Goal: Entertainment & Leisure: Consume media (video, audio)

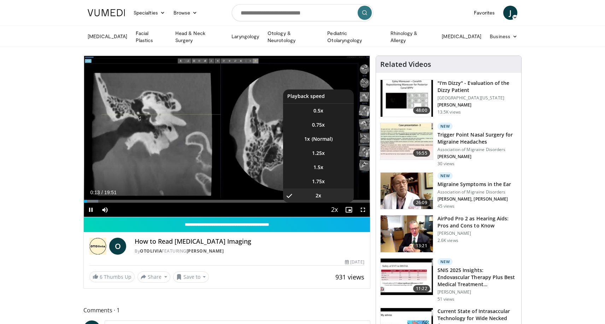
click at [335, 209] on span "Video Player" at bounding box center [335, 210] width 10 height 14
click at [336, 208] on span "Video Player" at bounding box center [335, 210] width 10 height 14
click at [326, 150] on li "1.25x" at bounding box center [318, 153] width 71 height 14
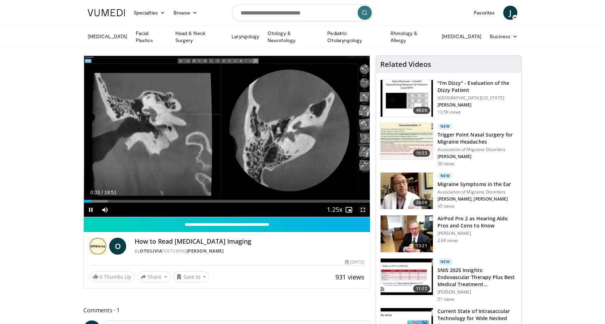
click at [362, 210] on span "Video Player" at bounding box center [363, 210] width 14 height 14
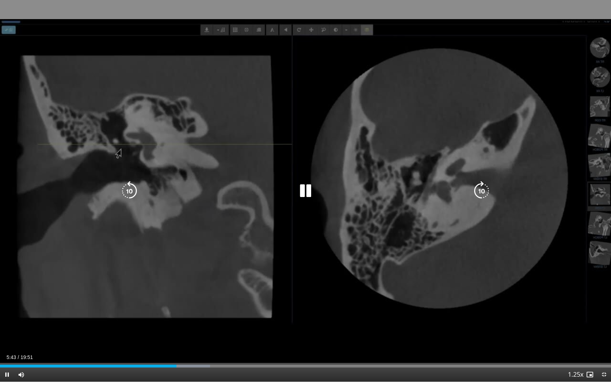
click at [129, 188] on icon "Video Player" at bounding box center [130, 191] width 20 height 20
click at [128, 187] on icon "Video Player" at bounding box center [130, 191] width 20 height 20
click at [120, 198] on icon "Video Player" at bounding box center [130, 191] width 20 height 20
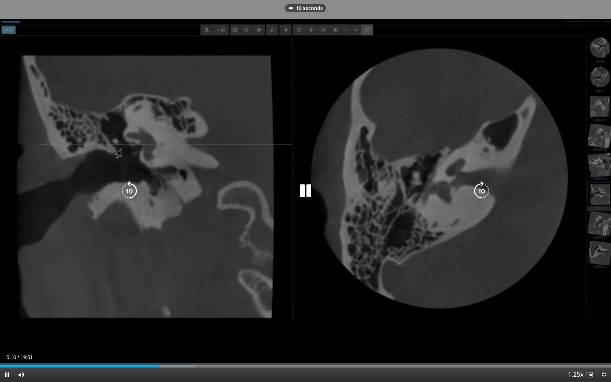
click at [126, 195] on icon "Video Player" at bounding box center [130, 191] width 20 height 20
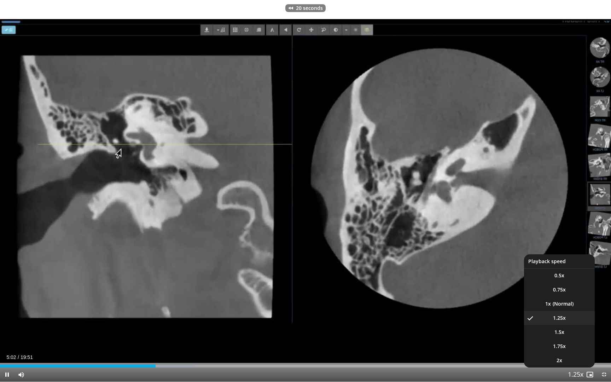
click at [577, 324] on span "Video Player" at bounding box center [576, 375] width 10 height 14
click at [560, 307] on li "1x" at bounding box center [559, 304] width 71 height 14
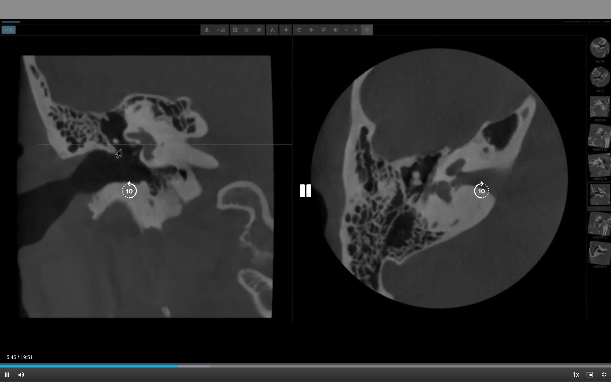
click at [127, 194] on icon "Video Player" at bounding box center [130, 191] width 20 height 20
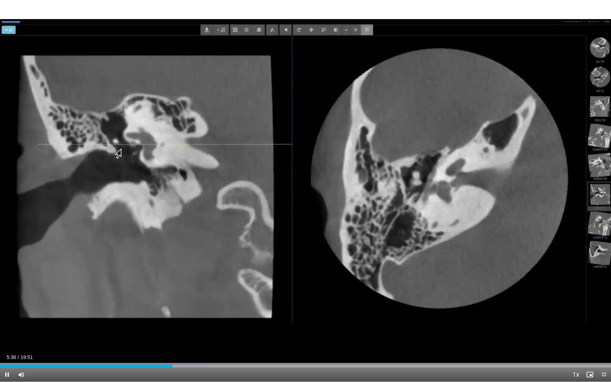
click at [127, 194] on div "20 seconds Tap to unmute" at bounding box center [305, 190] width 611 height 381
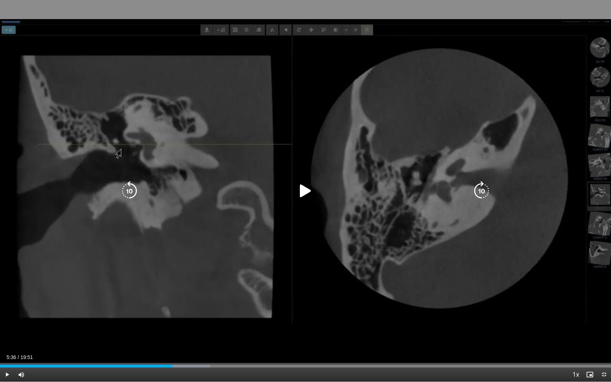
click at [133, 188] on icon "Video Player" at bounding box center [130, 191] width 20 height 20
click at [301, 193] on icon "Video Player" at bounding box center [306, 191] width 20 height 20
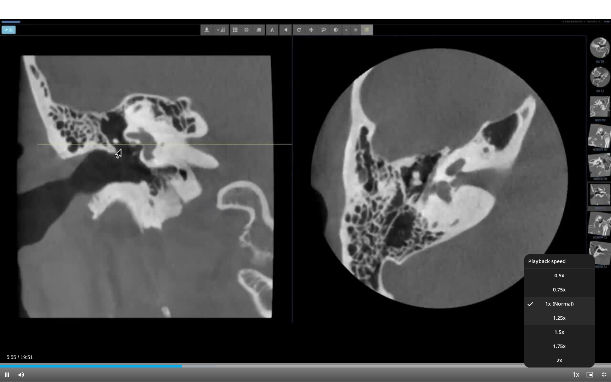
click at [567, 319] on li "1.25x" at bounding box center [559, 318] width 71 height 14
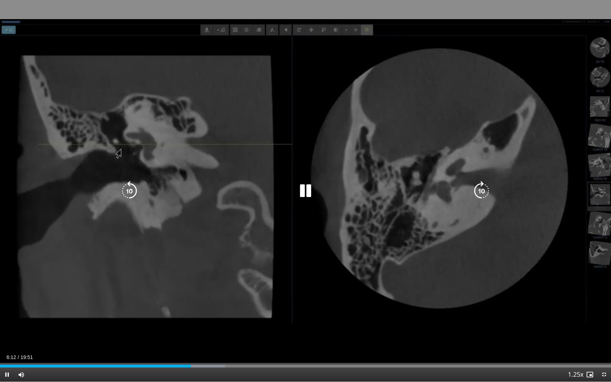
click at [333, 317] on div "20 seconds Tap to unmute" at bounding box center [305, 190] width 611 height 381
click at [128, 190] on icon "Video Player" at bounding box center [130, 191] width 20 height 20
click at [124, 191] on icon "Video Player" at bounding box center [130, 191] width 20 height 20
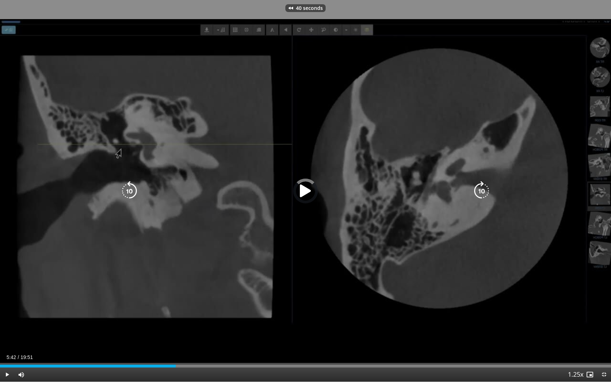
click at [124, 191] on icon "Video Player" at bounding box center [130, 191] width 20 height 20
click at [301, 192] on icon "Video Player" at bounding box center [306, 191] width 20 height 20
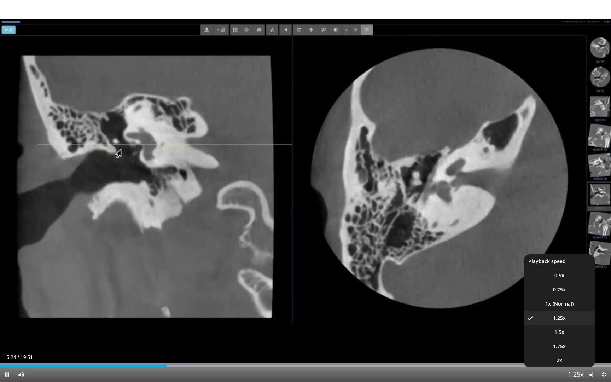
click at [578, 324] on span "Video Player" at bounding box center [576, 375] width 10 height 14
click at [559, 304] on li "1x" at bounding box center [559, 304] width 71 height 14
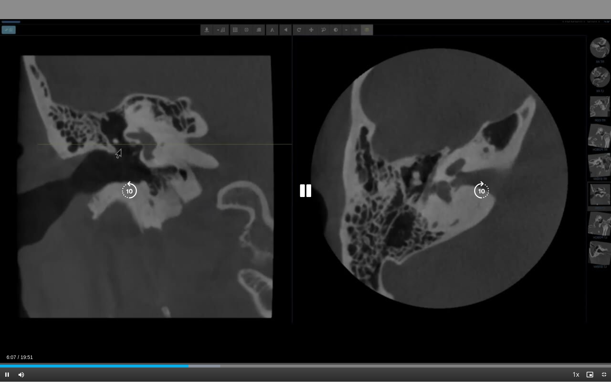
click at [309, 190] on icon "Video Player" at bounding box center [306, 191] width 20 height 20
click at [305, 190] on icon "Video Player" at bounding box center [306, 191] width 20 height 20
click at [307, 191] on icon "Video Player" at bounding box center [306, 191] width 20 height 20
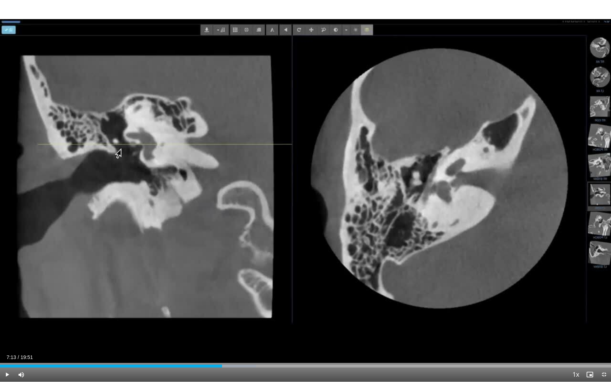
click at [307, 191] on div "50 seconds Tap to unmute" at bounding box center [305, 190] width 611 height 381
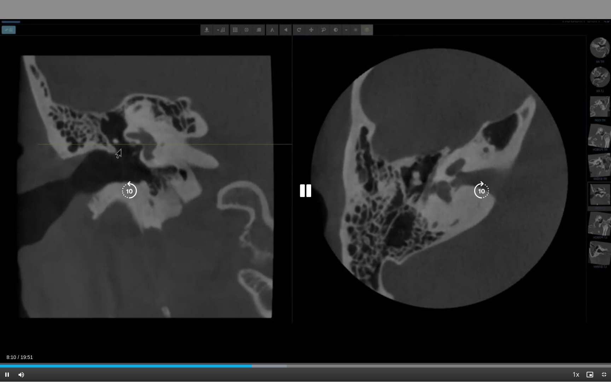
click at [302, 190] on div "50 seconds Tap to unmute" at bounding box center [305, 190] width 611 height 381
click at [307, 188] on icon "Video Player" at bounding box center [306, 191] width 20 height 20
click at [129, 193] on icon "Video Player" at bounding box center [130, 191] width 20 height 20
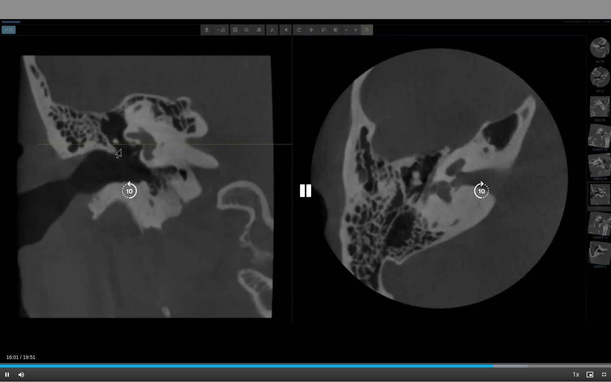
click at [129, 189] on icon "Video Player" at bounding box center [130, 191] width 20 height 20
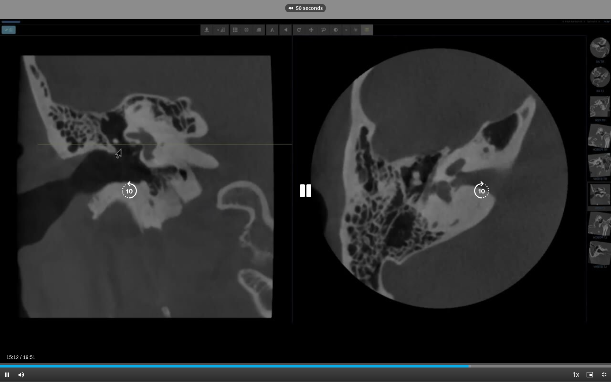
click at [129, 189] on icon "Video Player" at bounding box center [130, 191] width 20 height 20
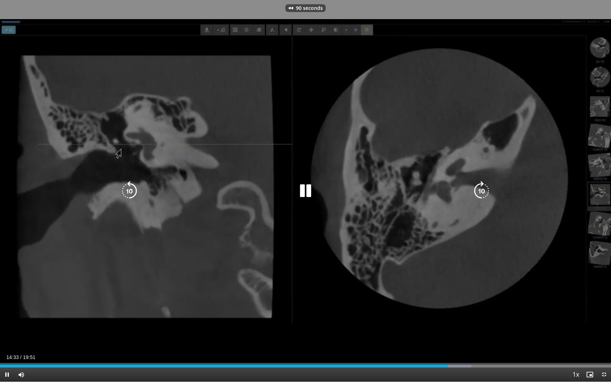
click at [129, 189] on icon "Video Player" at bounding box center [130, 191] width 20 height 20
click at [308, 190] on icon "Video Player" at bounding box center [306, 191] width 20 height 20
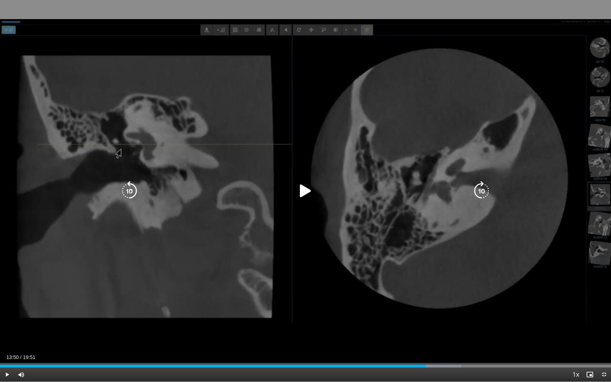
click at [298, 191] on icon "Video Player" at bounding box center [306, 191] width 20 height 20
click at [305, 188] on icon "Video Player" at bounding box center [306, 191] width 20 height 20
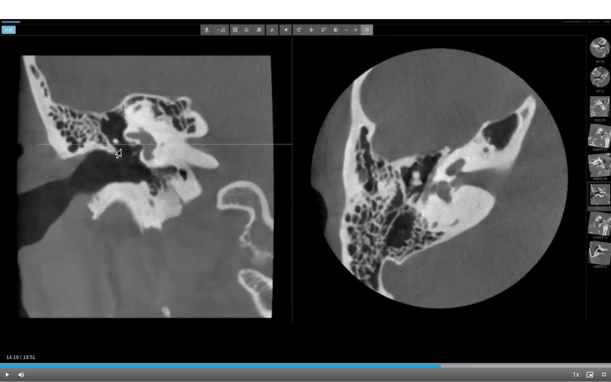
click at [305, 188] on div "10 seconds Tap to unmute" at bounding box center [305, 190] width 611 height 381
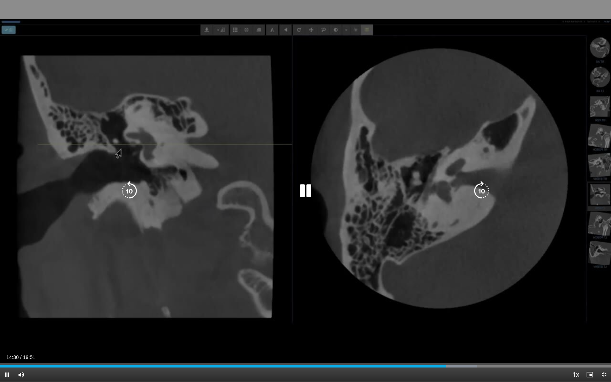
click at [304, 193] on icon "Video Player" at bounding box center [306, 191] width 20 height 20
click at [312, 193] on icon "Video Player" at bounding box center [306, 191] width 20 height 20
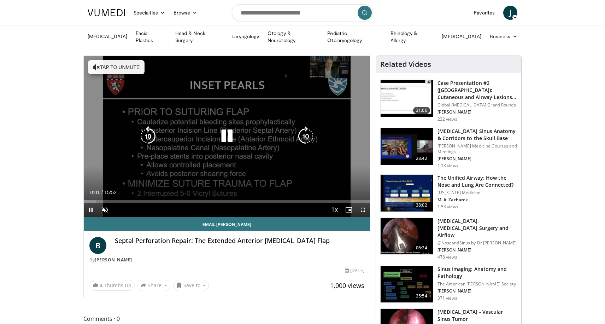
click at [123, 64] on button "Tap to unmute" at bounding box center [116, 67] width 57 height 14
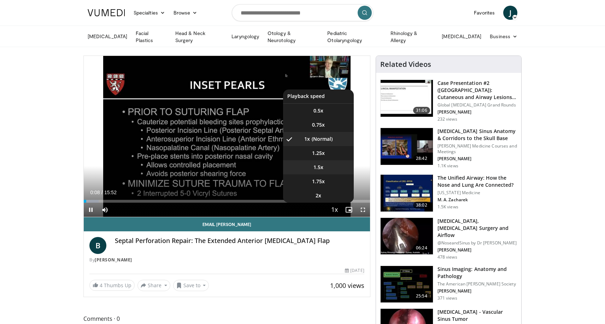
click at [330, 167] on li "1.5x" at bounding box center [318, 167] width 71 height 14
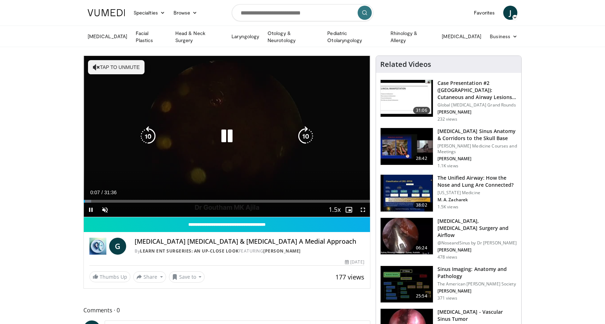
click at [123, 66] on button "Tap to unmute" at bounding box center [116, 67] width 57 height 14
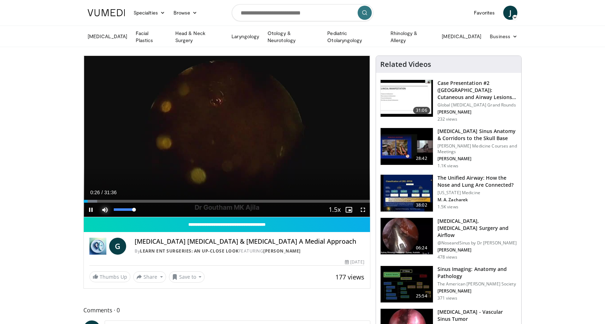
click at [105, 209] on span "Video Player" at bounding box center [105, 210] width 14 height 14
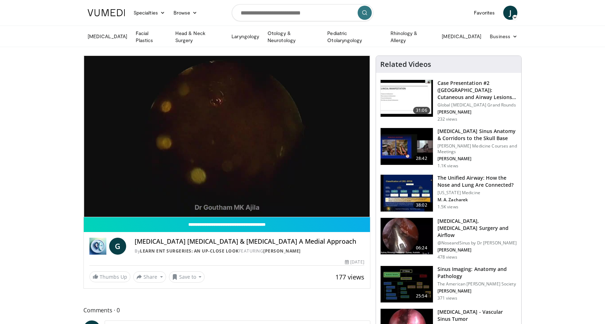
click at [105, 209] on video-js "**********" at bounding box center [227, 136] width 286 height 161
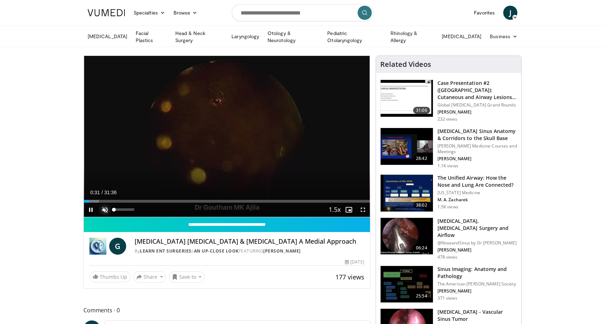
click at [106, 208] on span "Video Player" at bounding box center [105, 210] width 14 height 14
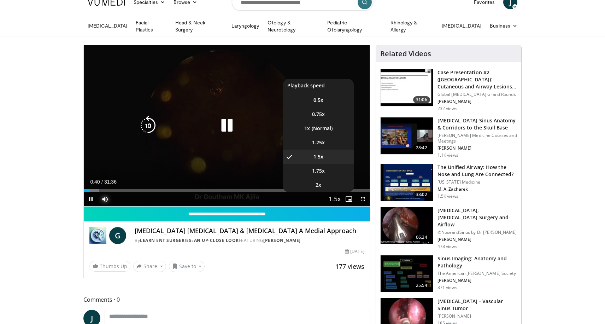
scroll to position [10, 0]
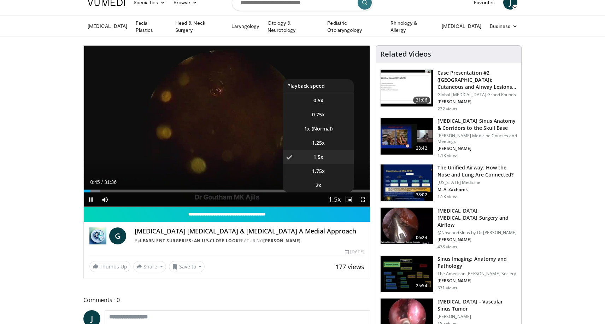
click at [333, 193] on span "Video Player" at bounding box center [335, 200] width 10 height 14
click at [337, 200] on span "Video Player" at bounding box center [335, 200] width 10 height 14
click at [336, 197] on span "Video Player" at bounding box center [335, 200] width 10 height 14
click at [322, 130] on li "1x" at bounding box center [318, 129] width 71 height 14
click at [325, 171] on li "1.75x" at bounding box center [318, 171] width 71 height 14
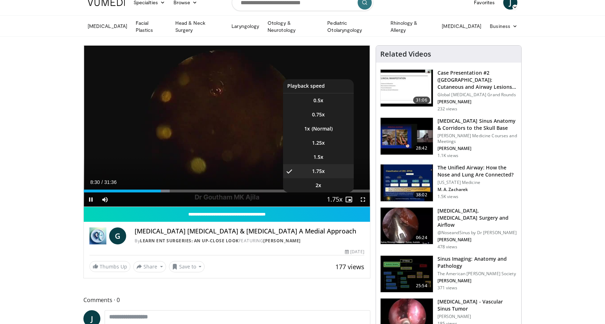
click at [340, 197] on button "Playback Rate" at bounding box center [335, 199] width 14 height 14
click at [330, 185] on li "2x" at bounding box center [318, 185] width 71 height 14
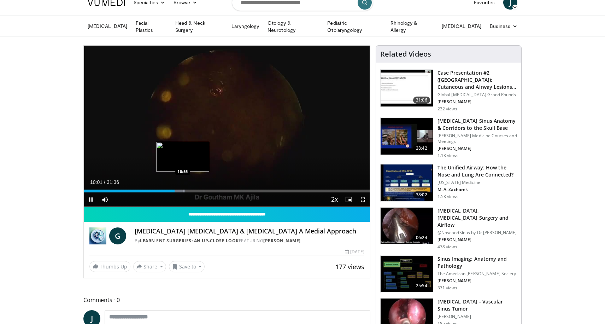
click at [183, 190] on div "Progress Bar" at bounding box center [183, 191] width 1 height 3
click at [192, 190] on div "Progress Bar" at bounding box center [192, 191] width 1 height 3
click at [200, 190] on div "Progress Bar" at bounding box center [200, 191] width 1 height 3
click at [208, 191] on div "Progress Bar" at bounding box center [208, 191] width 1 height 3
click at [220, 190] on div "Progress Bar" at bounding box center [220, 191] width 1 height 3
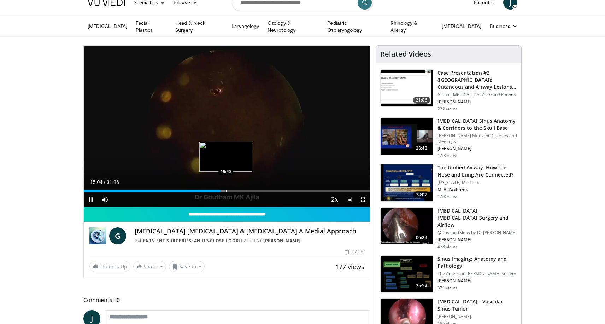
click at [226, 190] on div "Progress Bar" at bounding box center [226, 191] width 1 height 3
click at [239, 187] on div "Loaded : 53.80% 16:00 17:09" at bounding box center [227, 189] width 286 height 7
click at [246, 190] on div "Progress Bar" at bounding box center [246, 191] width 1 height 3
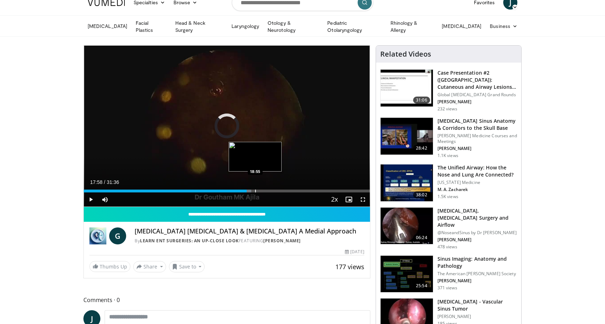
click at [255, 190] on div "Progress Bar" at bounding box center [255, 191] width 1 height 3
click at [264, 190] on div "Progress Bar" at bounding box center [264, 191] width 1 height 3
click at [274, 190] on div "Progress Bar" at bounding box center [274, 191] width 1 height 3
click at [283, 190] on div "Progress Bar" at bounding box center [283, 191] width 1 height 3
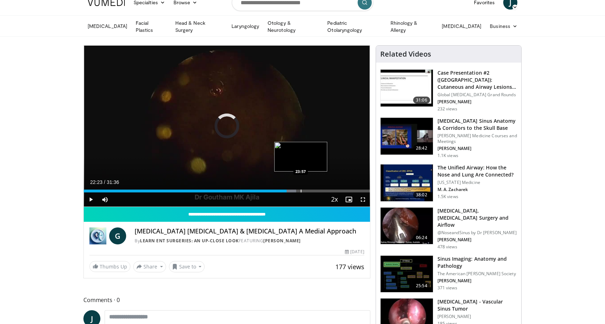
click at [301, 190] on div "Progress Bar" at bounding box center [301, 191] width 1 height 3
click at [307, 190] on div "Progress Bar" at bounding box center [307, 191] width 1 height 3
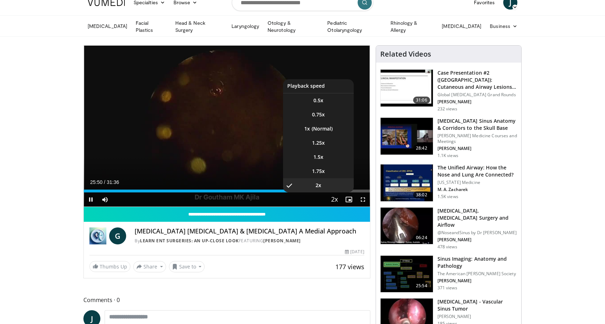
click at [332, 190] on li "2x , selected" at bounding box center [318, 185] width 71 height 14
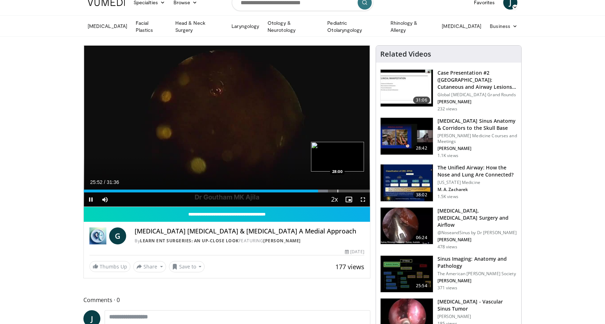
click at [338, 191] on div "Progress Bar" at bounding box center [338, 191] width 1 height 3
click at [350, 192] on span "Video Player" at bounding box center [349, 199] width 14 height 14
click at [351, 190] on div "Progress Bar" at bounding box center [351, 191] width 1 height 3
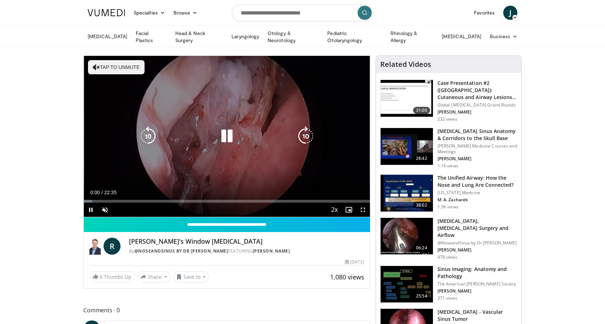
click at [224, 137] on icon "Video Player" at bounding box center [227, 136] width 20 height 20
click at [128, 68] on button "Tap to unmute" at bounding box center [116, 67] width 57 height 14
click at [223, 136] on icon "Video Player" at bounding box center [227, 136] width 20 height 20
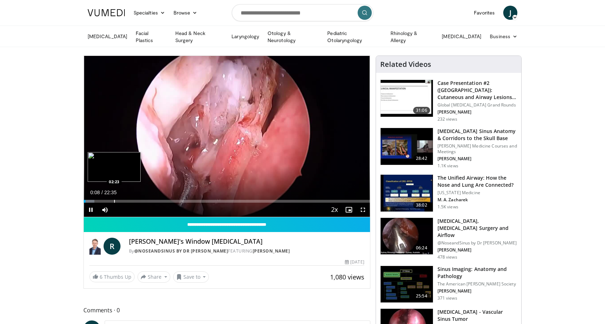
click at [114, 200] on div "Progress Bar" at bounding box center [114, 201] width 1 height 3
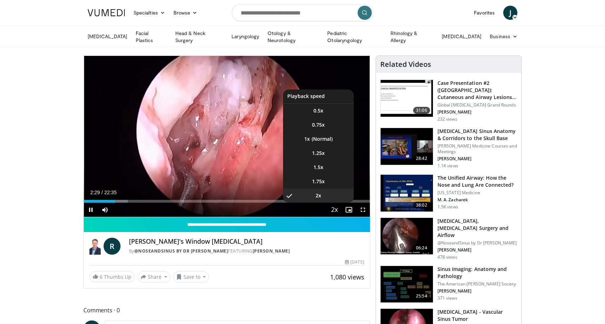
click at [334, 209] on span "Video Player" at bounding box center [335, 210] width 10 height 14
click at [327, 167] on li "1.5x" at bounding box center [318, 167] width 71 height 14
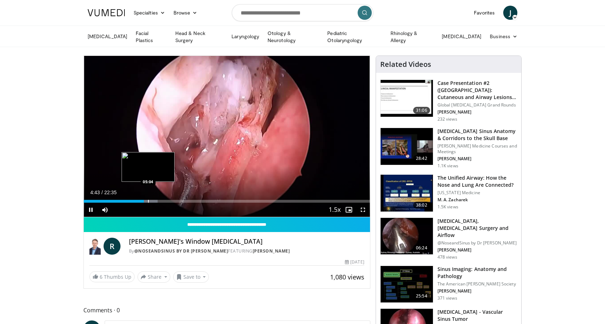
click at [148, 201] on div "Loaded : 25.78% 04:43 05:04" at bounding box center [227, 201] width 286 height 3
click at [155, 200] on div "Progress Bar" at bounding box center [155, 201] width 1 height 3
click at [92, 207] on span "Video Player" at bounding box center [91, 210] width 14 height 14
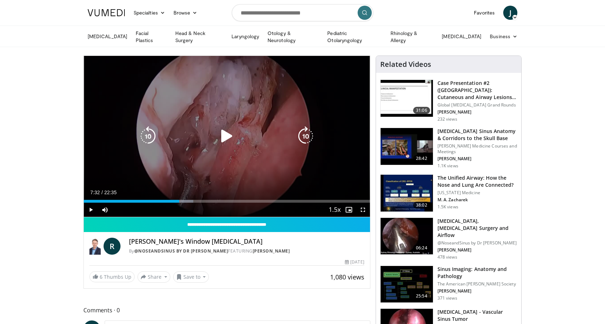
click at [224, 136] on icon "Video Player" at bounding box center [227, 136] width 20 height 20
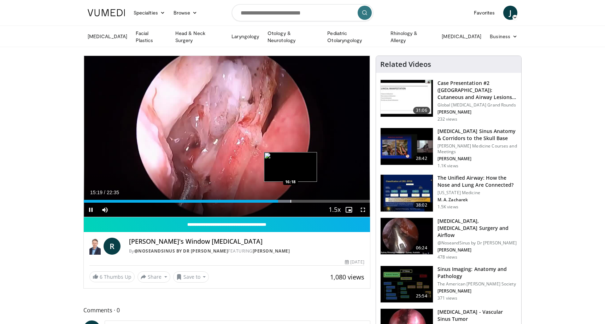
click at [291, 200] on div "Progress Bar" at bounding box center [291, 201] width 1 height 3
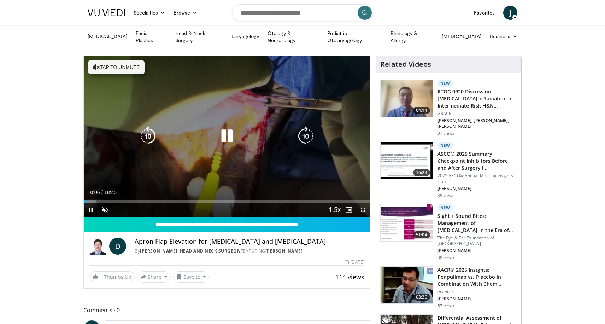
click at [126, 66] on button "Tap to unmute" at bounding box center [116, 67] width 57 height 14
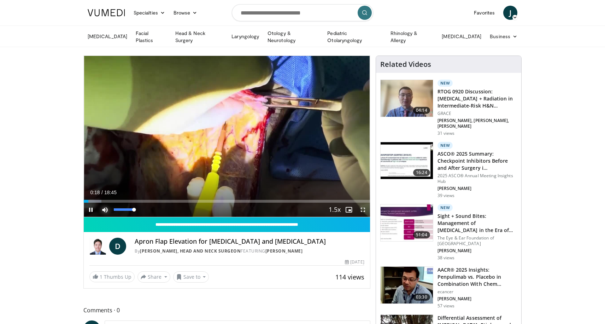
click at [104, 209] on span "Video Player" at bounding box center [105, 210] width 14 height 14
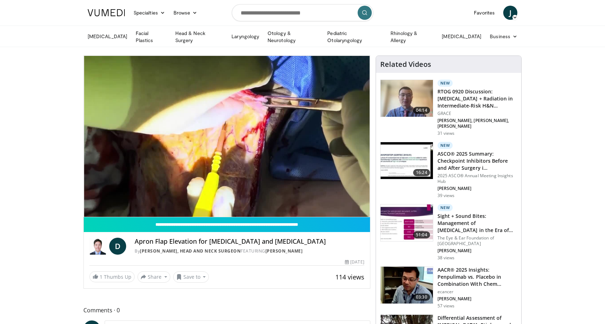
click at [104, 209] on video-js "**********" at bounding box center [227, 136] width 286 height 161
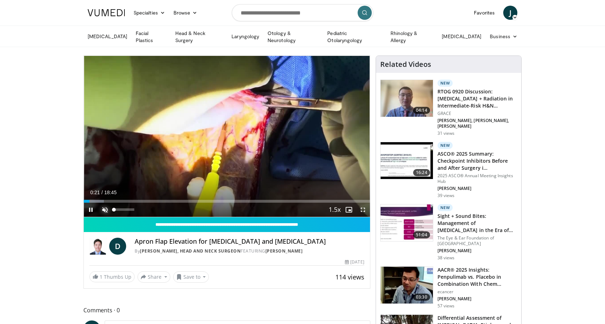
click at [106, 209] on span "Video Player" at bounding box center [105, 210] width 14 height 14
click at [175, 198] on div "Loaded : 7.09% 00:23 05:58" at bounding box center [227, 199] width 286 height 7
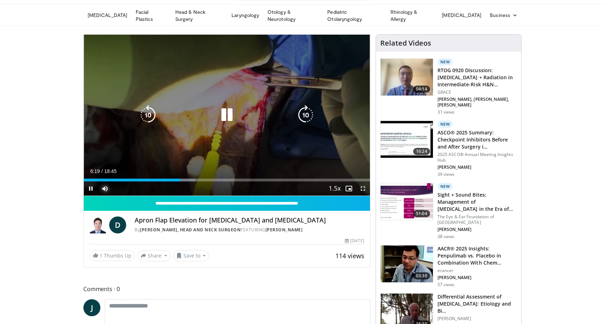
scroll to position [20, 0]
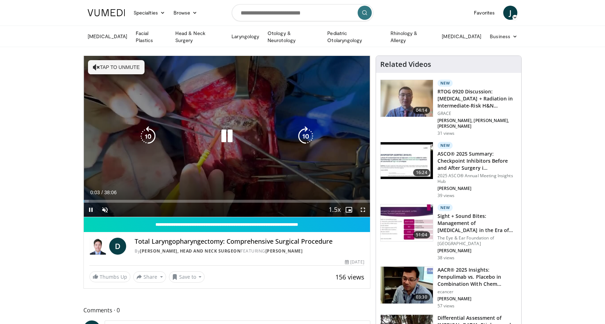
click at [125, 80] on div "10 seconds Tap to unmute" at bounding box center [227, 136] width 286 height 161
click at [130, 65] on button "Tap to unmute" at bounding box center [116, 67] width 57 height 14
click at [225, 132] on icon "Video Player" at bounding box center [227, 136] width 20 height 20
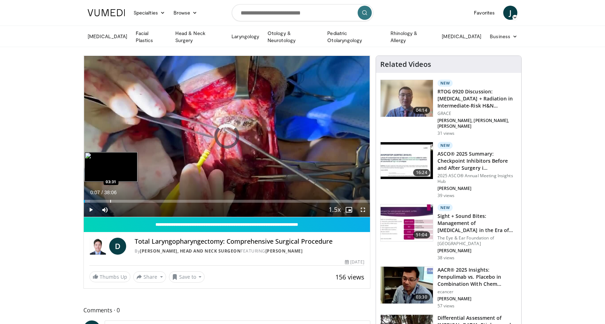
click at [110, 200] on div "Progress Bar" at bounding box center [110, 201] width 1 height 3
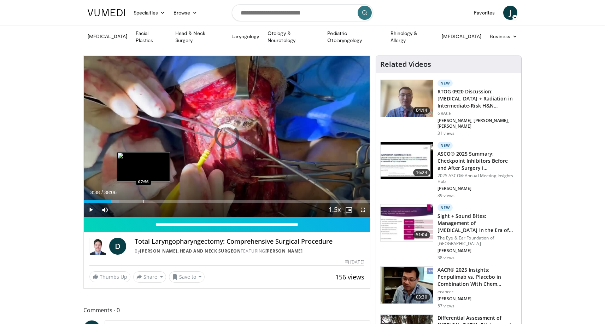
click at [144, 200] on div "Progress Bar" at bounding box center [144, 201] width 1 height 3
click at [157, 201] on div "Progress Bar" at bounding box center [157, 201] width 1 height 3
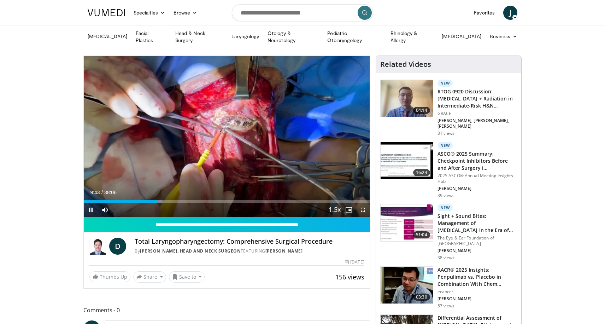
click at [170, 203] on div "Current Time 9:43 / Duration 38:06 Pause Skip Backward Skip Forward Mute Loaded…" at bounding box center [227, 210] width 286 height 14
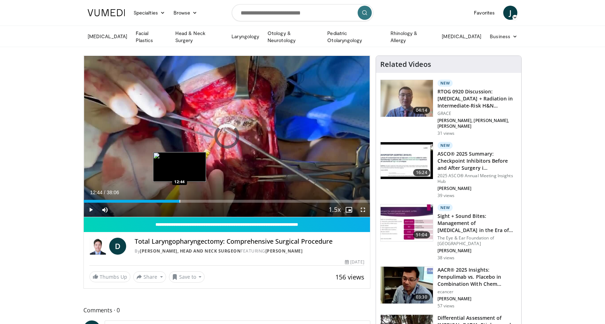
click at [180, 200] on div "Progress Bar" at bounding box center [180, 201] width 1 height 3
click at [185, 198] on div "Loaded : 34.56% 13:27 13:27" at bounding box center [227, 199] width 286 height 7
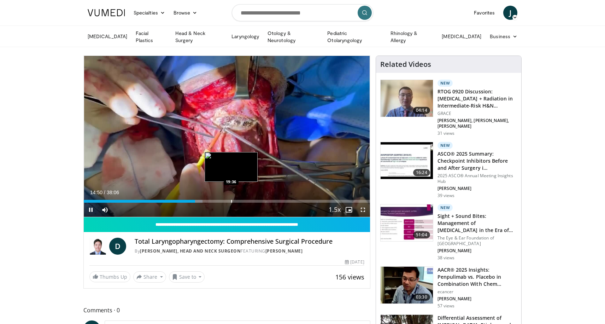
click at [231, 197] on div "Loaded : 41.56% 14:50 19:36" at bounding box center [227, 199] width 286 height 7
click at [254, 197] on div "Loaded : 53.37% 19:39 22:51" at bounding box center [227, 199] width 286 height 7
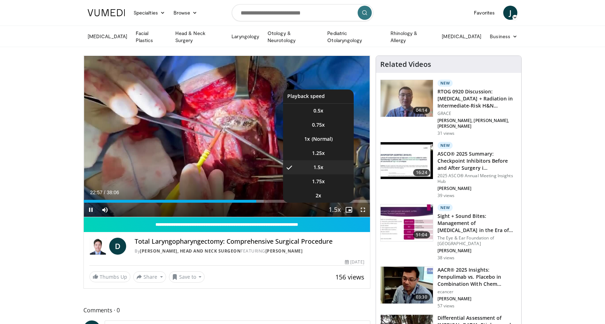
click at [334, 208] on span "Video Player" at bounding box center [335, 210] width 10 height 14
click at [328, 197] on li "2x" at bounding box center [318, 195] width 71 height 14
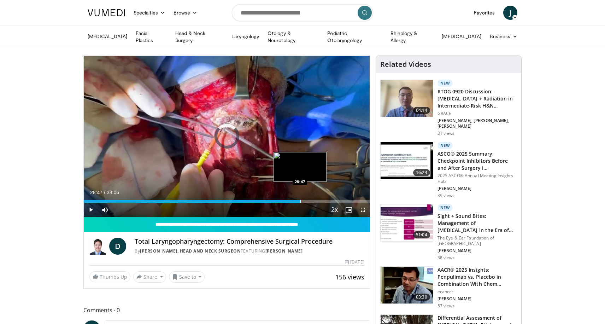
click at [300, 201] on div "Progress Bar" at bounding box center [300, 201] width 1 height 3
click at [317, 203] on div "Current Time 30:27 / Duration 38:06 Pause Skip Backward Skip Forward Mute Loade…" at bounding box center [227, 210] width 286 height 14
click at [321, 201] on div "Progress Bar" at bounding box center [321, 201] width 1 height 3
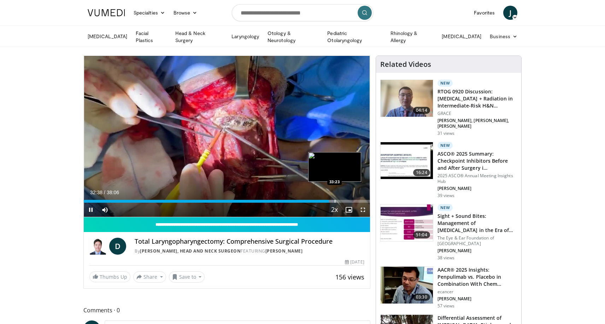
click at [334, 200] on div "Loaded : 88.36% 32:38 33:23" at bounding box center [227, 201] width 286 height 3
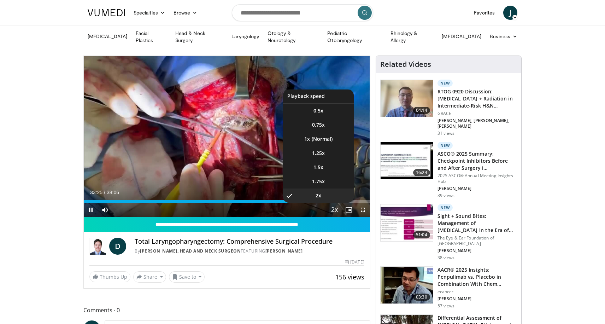
click at [339, 203] on span "Video Player" at bounding box center [335, 210] width 10 height 14
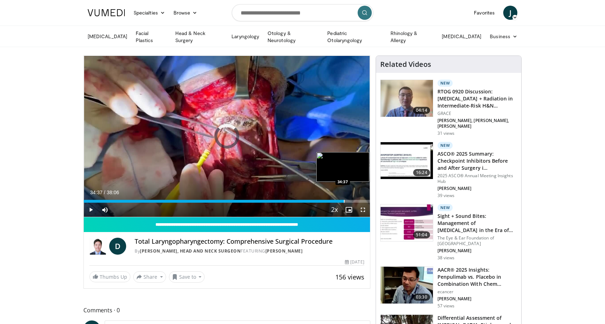
click at [344, 200] on div "Progress Bar" at bounding box center [344, 201] width 1 height 3
click at [349, 203] on span "Video Player" at bounding box center [349, 210] width 14 height 14
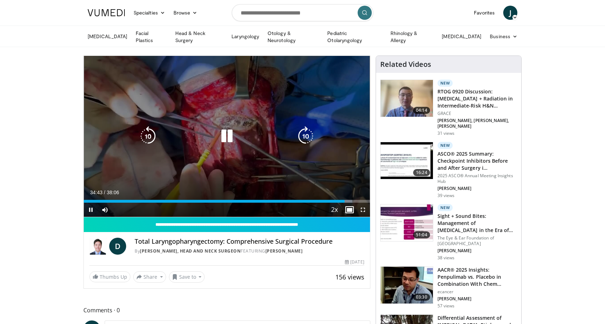
click at [328, 183] on div "10 seconds Tap to unmute" at bounding box center [227, 136] width 286 height 161
click at [223, 134] on icon "Video Player" at bounding box center [227, 136] width 20 height 20
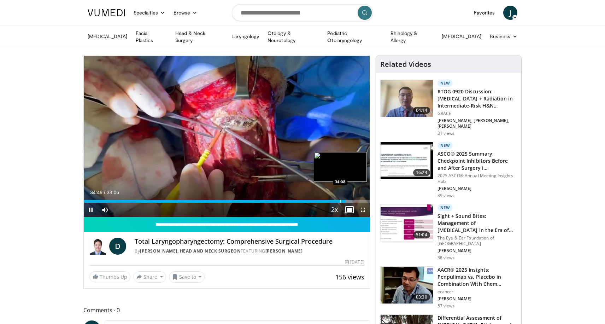
click at [340, 200] on div "Progress Bar" at bounding box center [340, 201] width 1 height 3
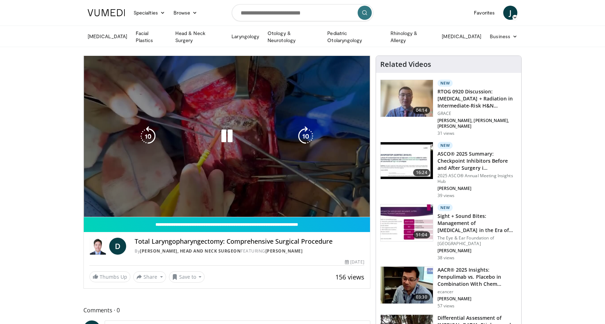
click at [337, 199] on video-js "**********" at bounding box center [227, 136] width 286 height 161
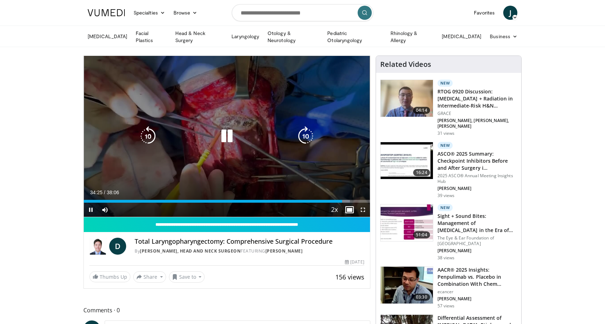
click at [226, 137] on icon "Video Player" at bounding box center [227, 136] width 20 height 20
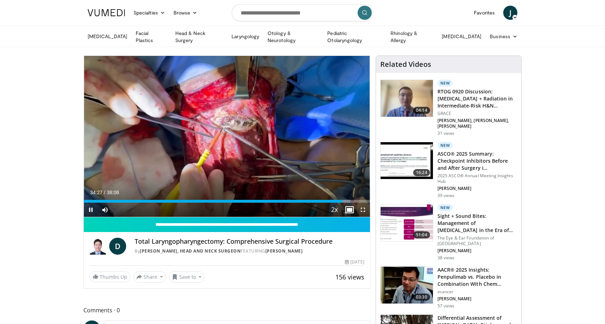
click at [326, 203] on div "Video Player" at bounding box center [326, 210] width 1 height 14
click at [197, 200] on div "Progress Bar" at bounding box center [197, 201] width 1 height 3
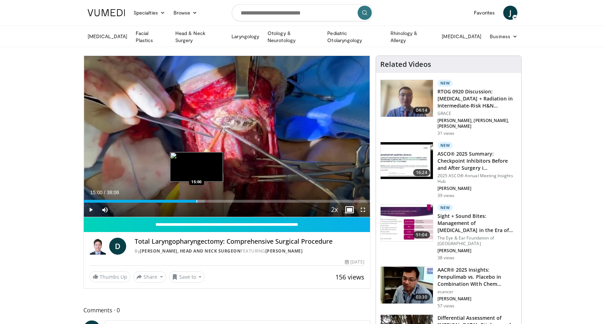
click at [197, 200] on div "Progress Bar" at bounding box center [197, 201] width 1 height 3
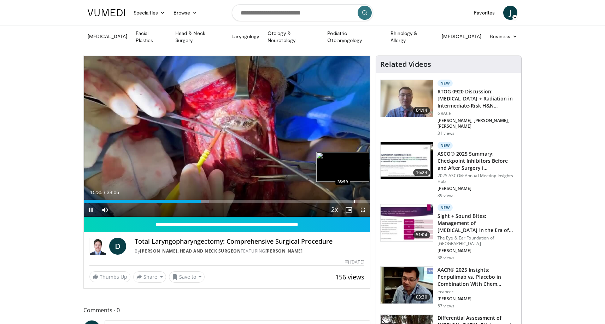
click at [354, 200] on div "Progress Bar" at bounding box center [354, 201] width 1 height 3
click at [356, 201] on div "Progress Bar" at bounding box center [356, 201] width 1 height 3
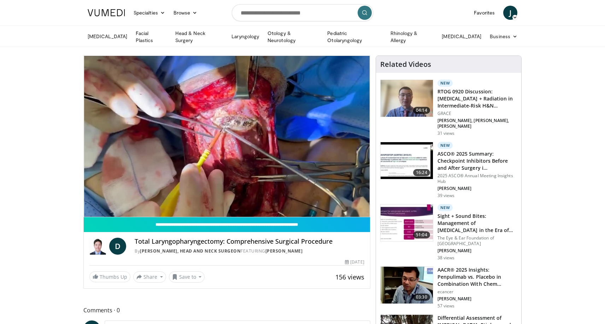
click at [359, 204] on div "10 seconds Tap to unmute" at bounding box center [227, 136] width 286 height 161
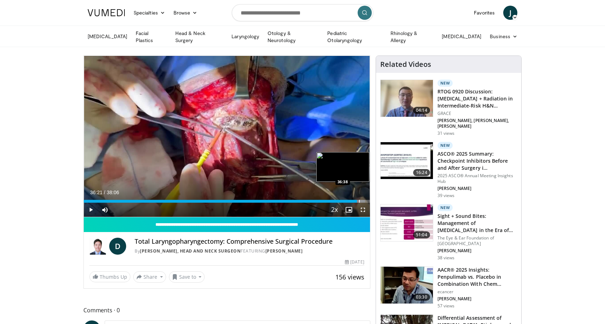
click at [359, 200] on div "Progress Bar" at bounding box center [359, 201] width 1 height 3
click at [362, 200] on div "Progress Bar" at bounding box center [362, 201] width 1 height 3
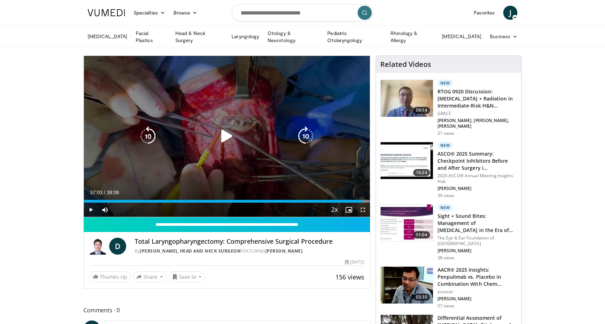
click at [226, 134] on icon "Video Player" at bounding box center [227, 136] width 20 height 20
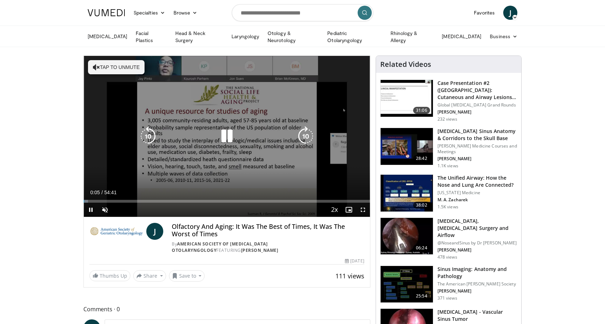
click at [126, 67] on button "Tap to unmute" at bounding box center [116, 67] width 57 height 14
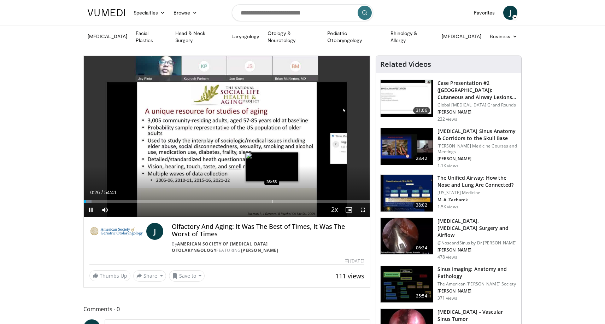
click at [272, 200] on div "Progress Bar" at bounding box center [272, 201] width 1 height 3
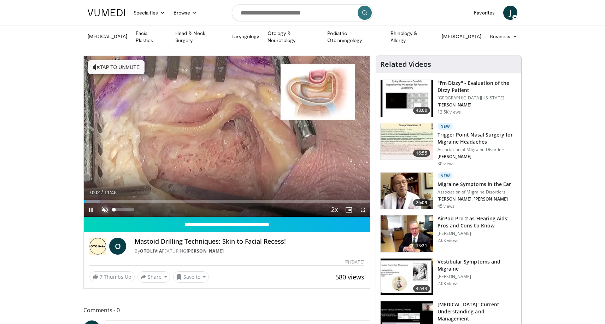
click at [104, 208] on span "Video Player" at bounding box center [105, 210] width 14 height 14
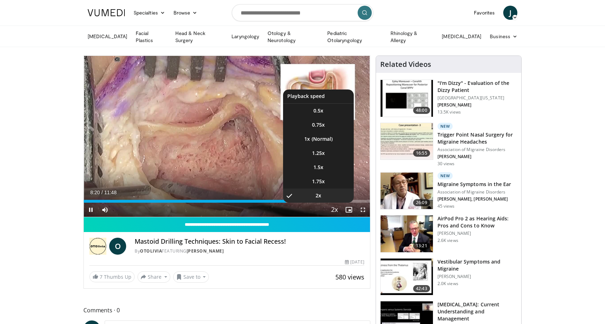
click at [331, 207] on span "Video Player" at bounding box center [335, 210] width 10 height 14
click at [327, 167] on li "1.5x" at bounding box center [318, 167] width 71 height 14
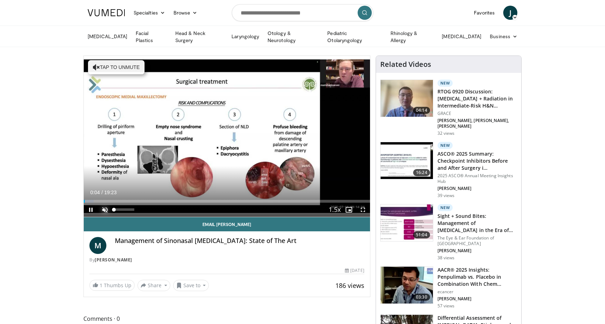
click at [106, 209] on span "Video Player" at bounding box center [105, 210] width 14 height 14
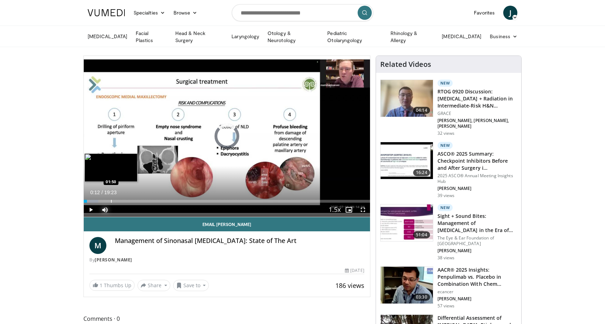
click at [111, 200] on div "Progress Bar" at bounding box center [111, 201] width 1 height 3
click at [101, 200] on div "Progress Bar" at bounding box center [101, 201] width 1 height 3
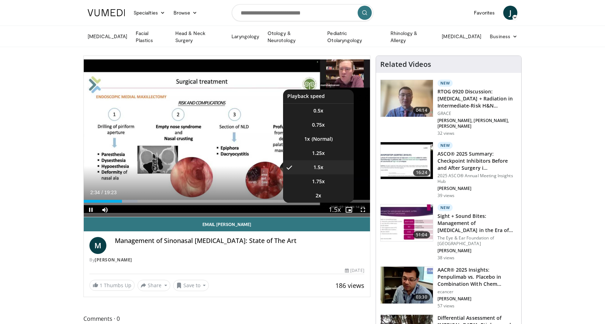
click at [334, 208] on span "Video Player" at bounding box center [335, 210] width 10 height 14
click at [323, 151] on span "1.25x" at bounding box center [318, 153] width 13 height 7
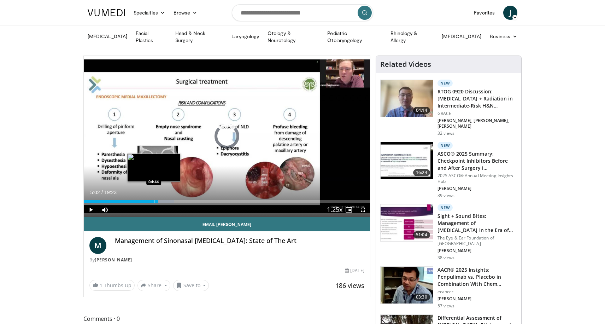
click at [154, 200] on div "Progress Bar" at bounding box center [154, 201] width 1 height 3
click at [151, 200] on div "Progress Bar" at bounding box center [151, 201] width 1 height 3
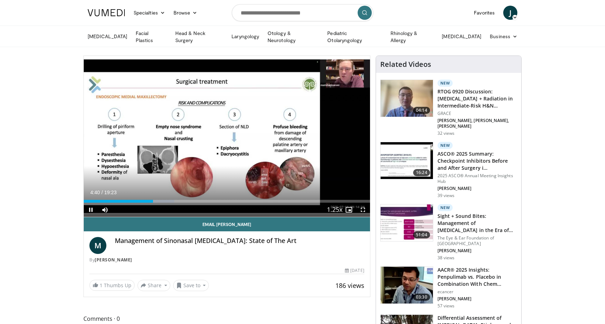
click at [150, 203] on div "Current Time 4:40 / Duration 19:23 Pause Skip Backward Skip Forward Mute 0% Loa…" at bounding box center [227, 210] width 286 height 14
click at [148, 200] on div "Progress Bar" at bounding box center [148, 201] width 1 height 3
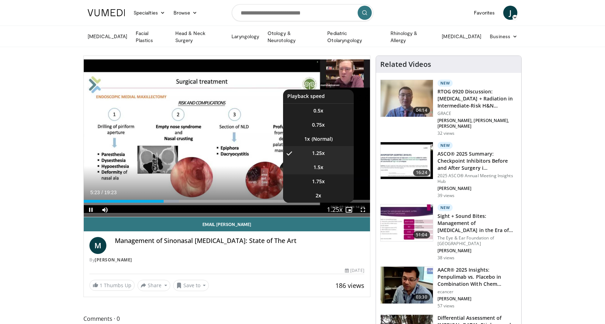
click at [330, 168] on li "1.5x" at bounding box center [318, 167] width 71 height 14
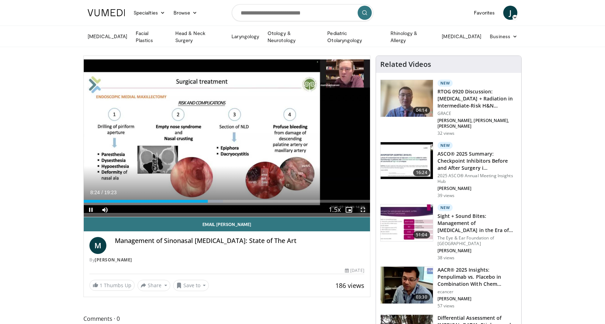
click at [364, 207] on span "Video Player" at bounding box center [363, 210] width 14 height 14
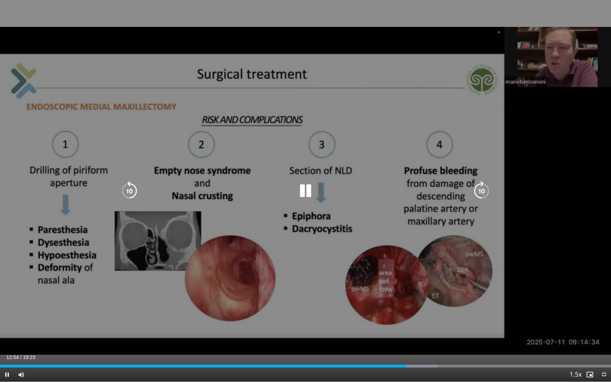
click at [484, 186] on icon "Video Player" at bounding box center [482, 191] width 20 height 20
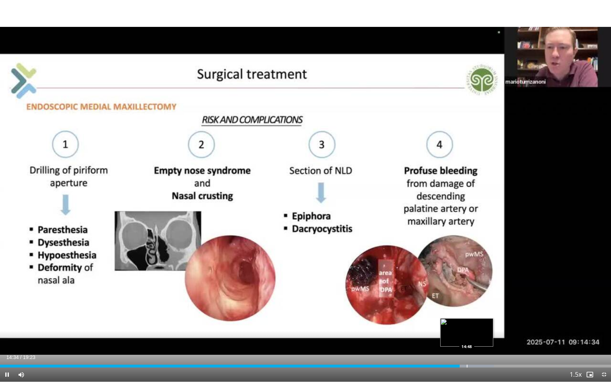
click at [466, 324] on video-js "**********" at bounding box center [305, 191] width 611 height 382
click at [477, 324] on div "Loaded : 80.83% 14:37 15:07" at bounding box center [305, 364] width 611 height 7
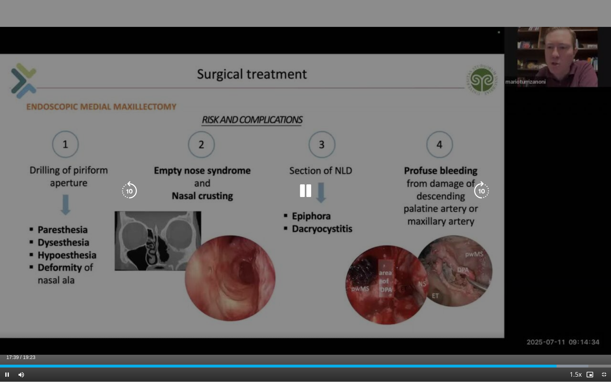
click at [485, 186] on icon "Video Player" at bounding box center [482, 191] width 20 height 20
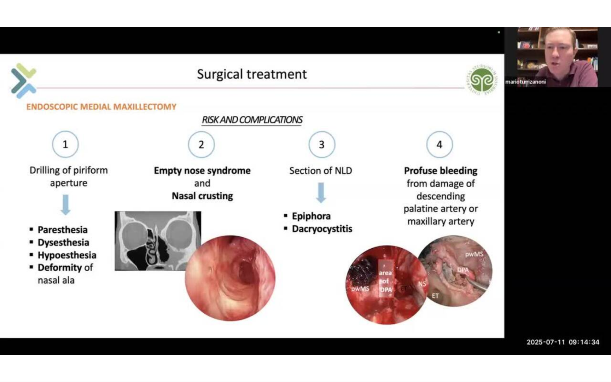
click at [480, 189] on div "10 seconds Tap to unmute" at bounding box center [305, 190] width 611 height 381
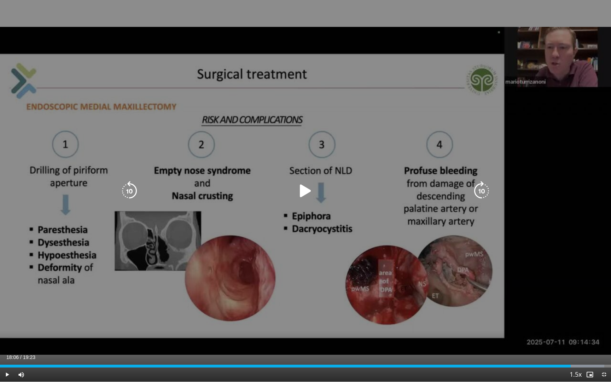
click at [483, 187] on icon "Video Player" at bounding box center [482, 191] width 20 height 20
click at [483, 186] on icon "Video Player" at bounding box center [482, 191] width 20 height 20
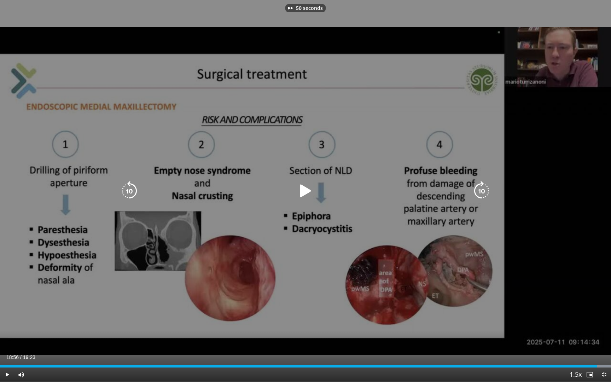
click at [481, 185] on icon "Video Player" at bounding box center [482, 191] width 20 height 20
